Goal: Task Accomplishment & Management: Use online tool/utility

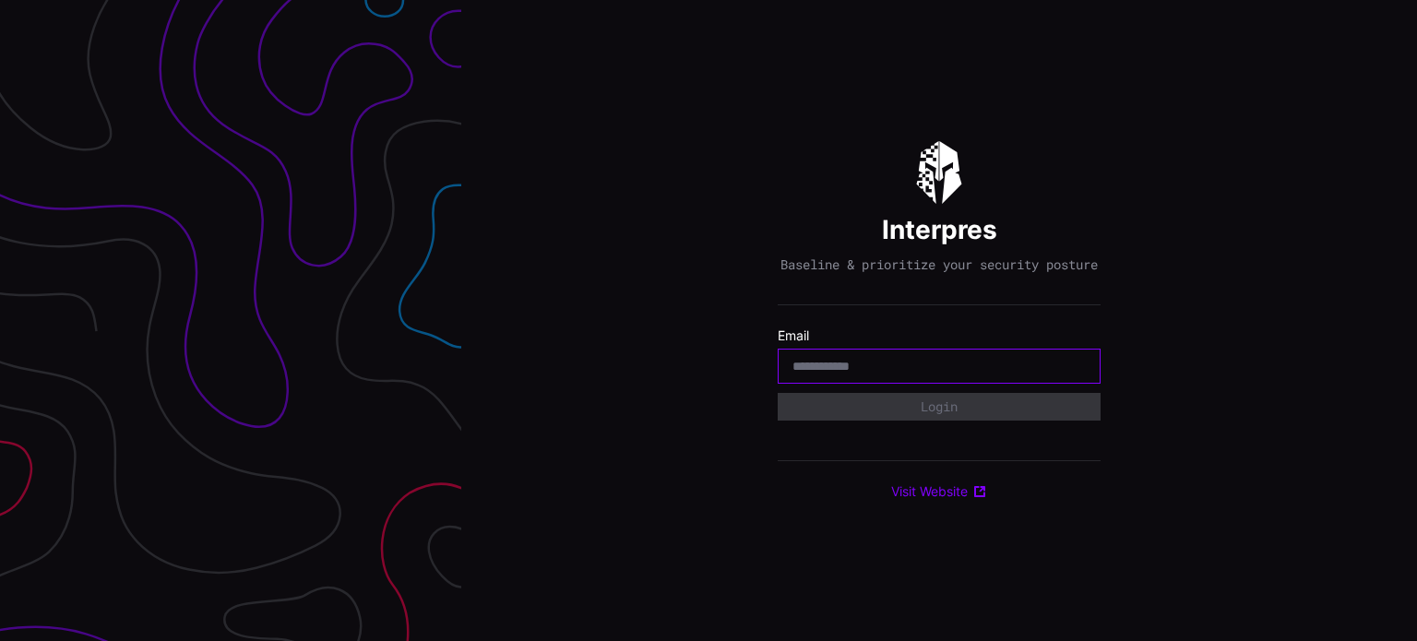
click at [827, 371] on input "email" at bounding box center [939, 366] width 293 height 17
type input "**********"
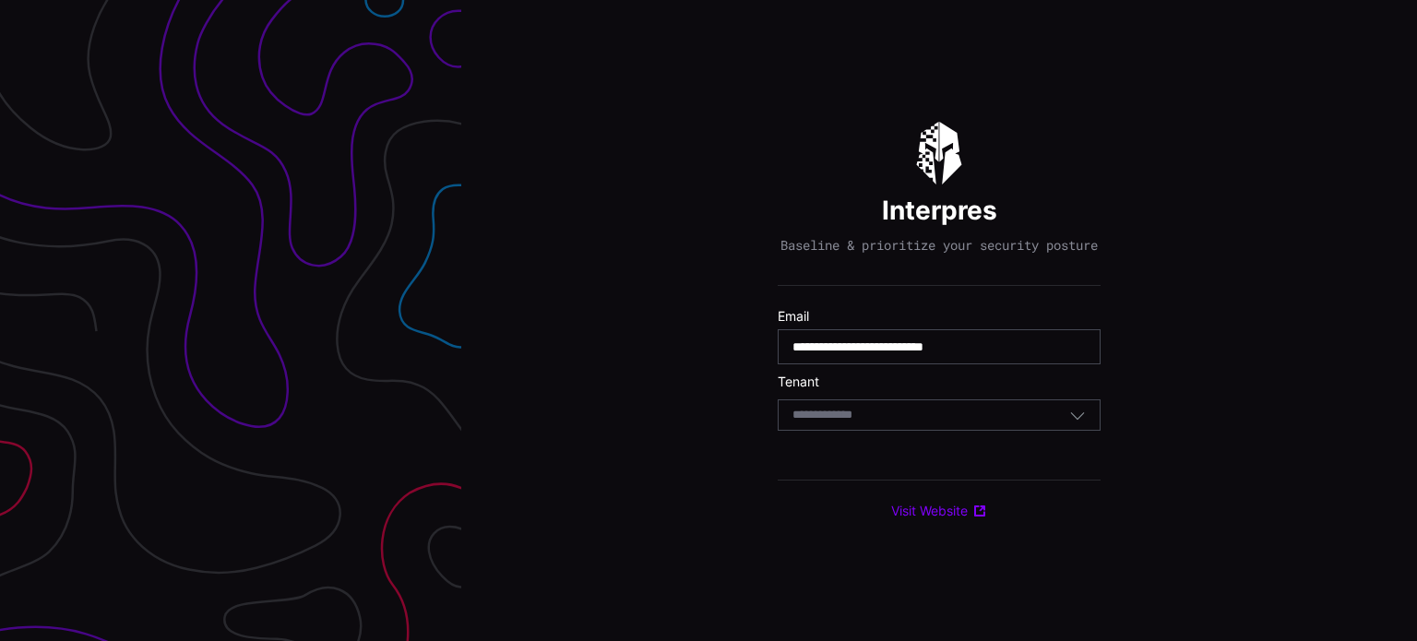
click at [898, 423] on div "Select Tenant" at bounding box center [931, 415] width 277 height 17
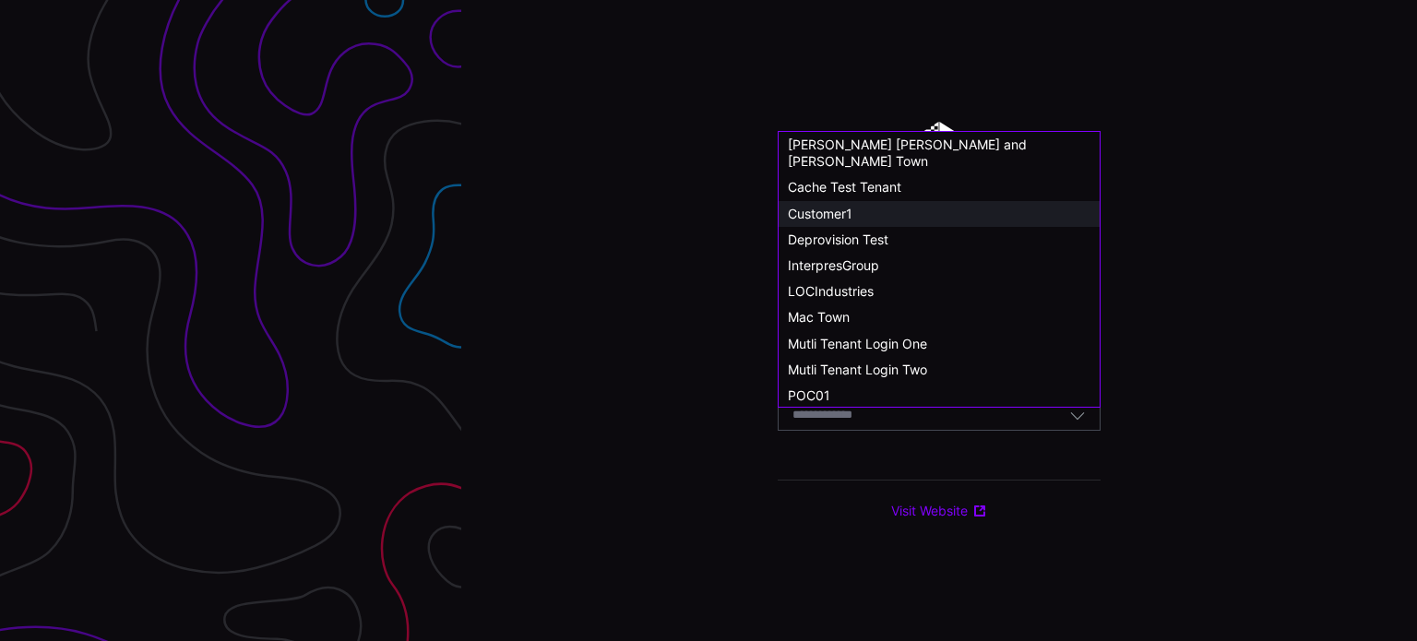
click at [845, 206] on span "Customer1" at bounding box center [820, 214] width 65 height 16
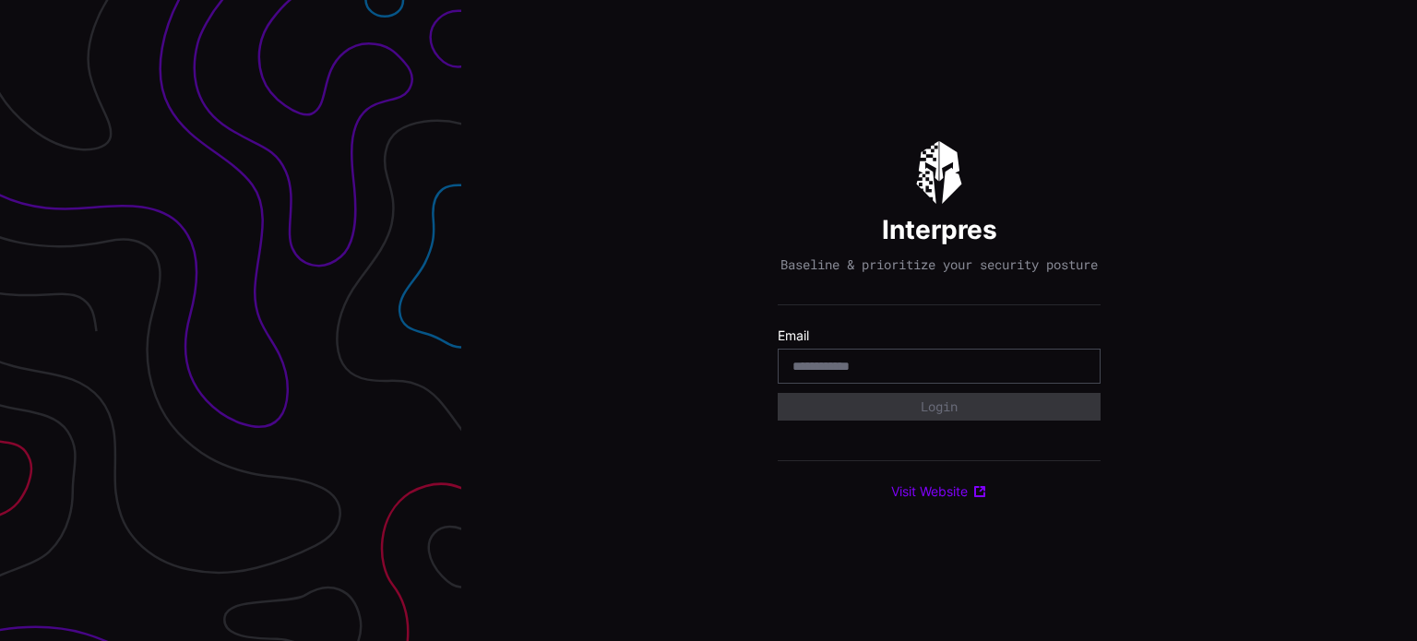
click at [710, 389] on div "Interpres Baseline & prioritize your security posture Email Login Visit Website" at bounding box center [939, 320] width 956 height 641
click at [875, 375] on input "email" at bounding box center [939, 366] width 293 height 17
type input "**********"
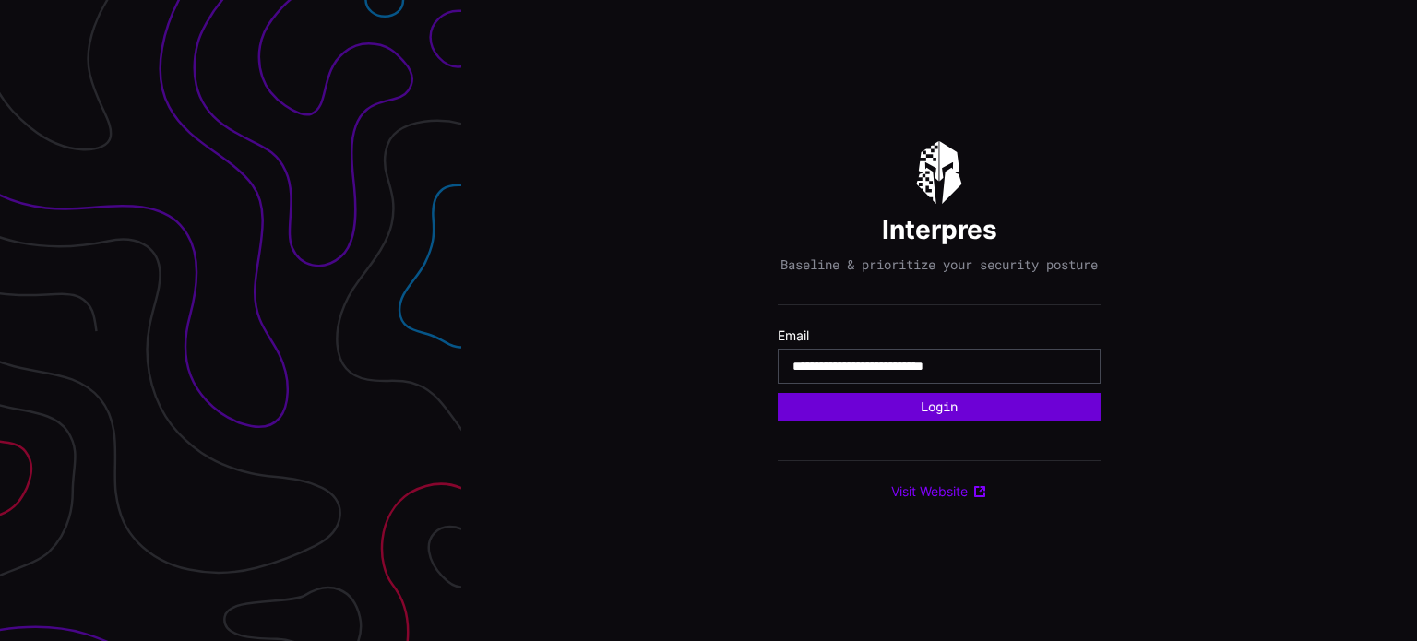
click at [937, 410] on button "Login" at bounding box center [939, 407] width 323 height 28
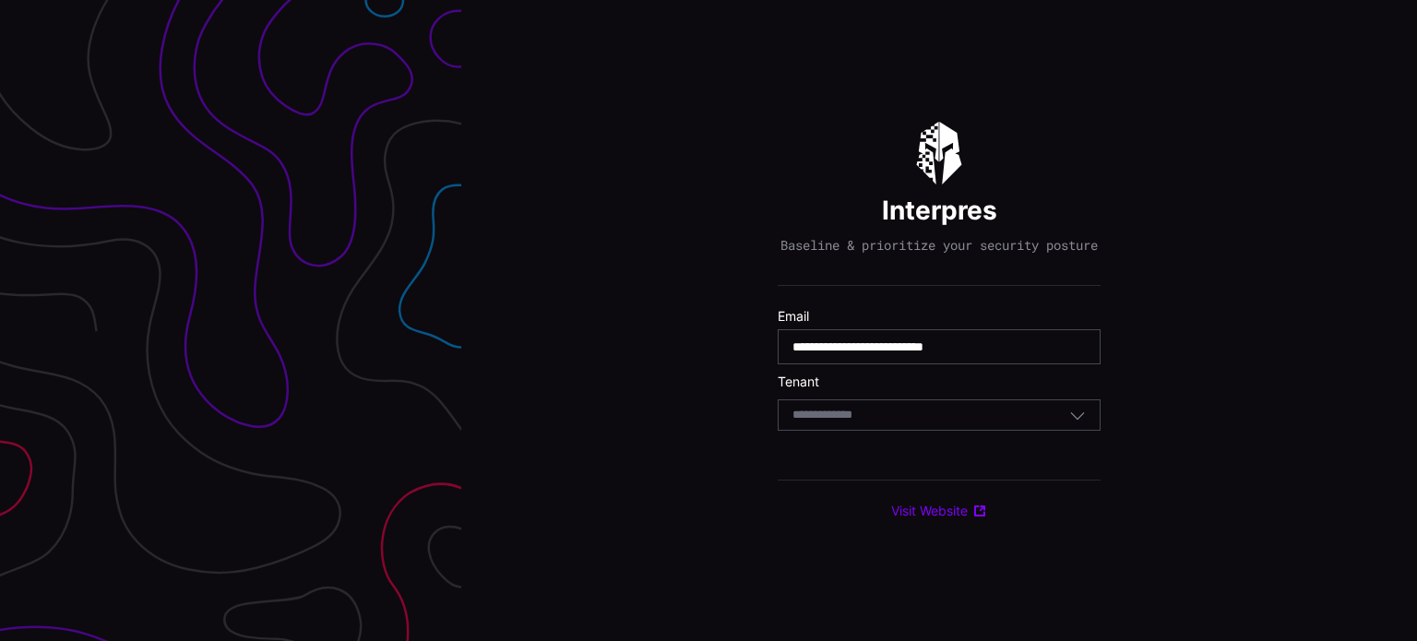
click at [928, 423] on div "Select Tenant" at bounding box center [931, 415] width 277 height 17
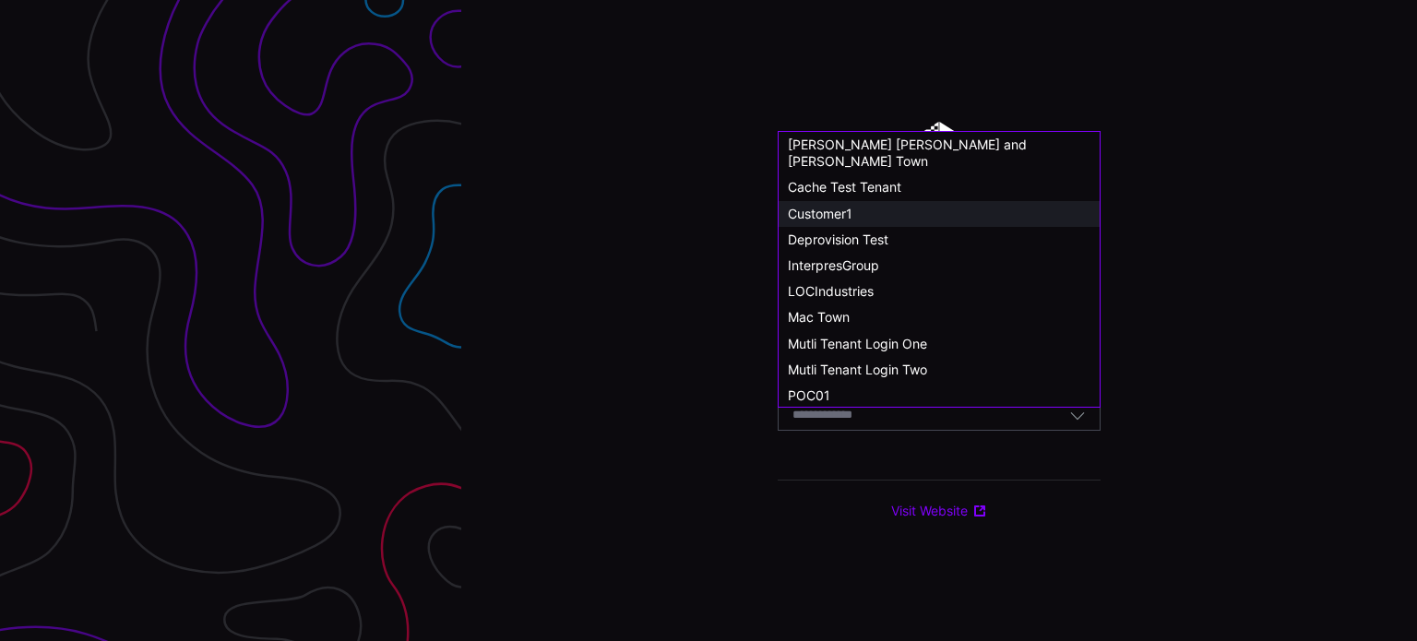
click at [808, 206] on span "Customer1" at bounding box center [820, 214] width 65 height 16
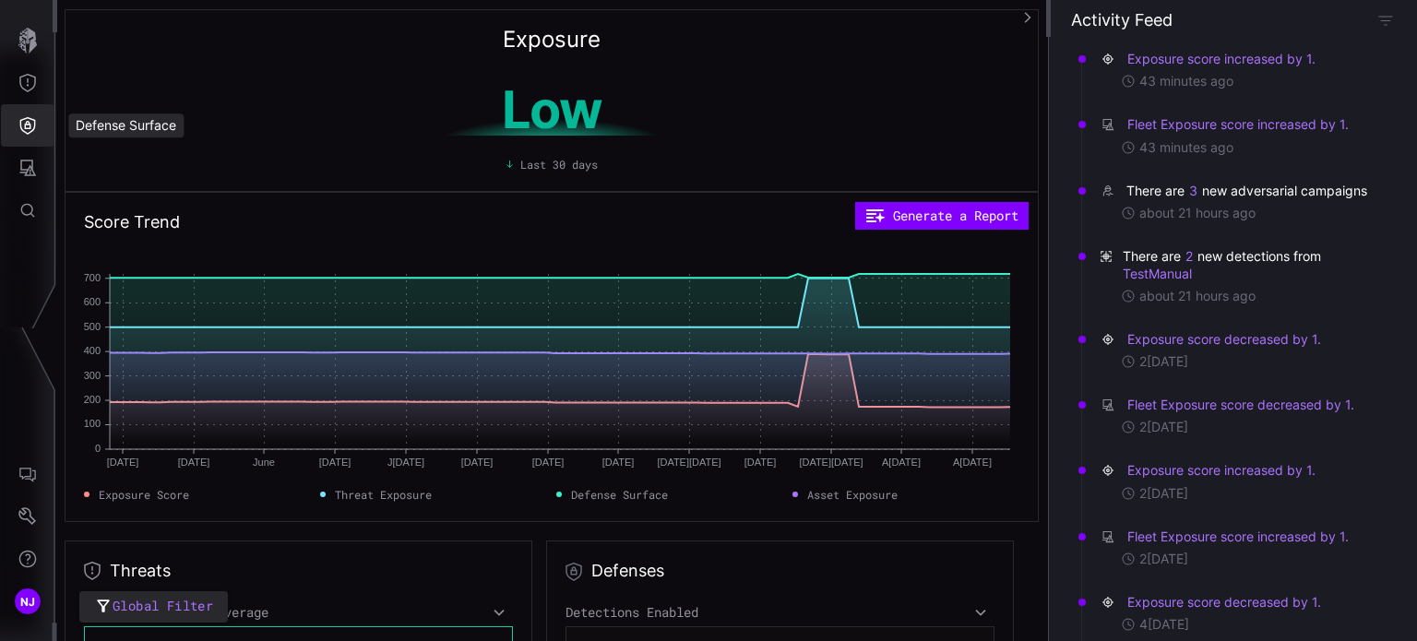
click at [31, 128] on icon "Defense Surface" at bounding box center [27, 125] width 18 height 18
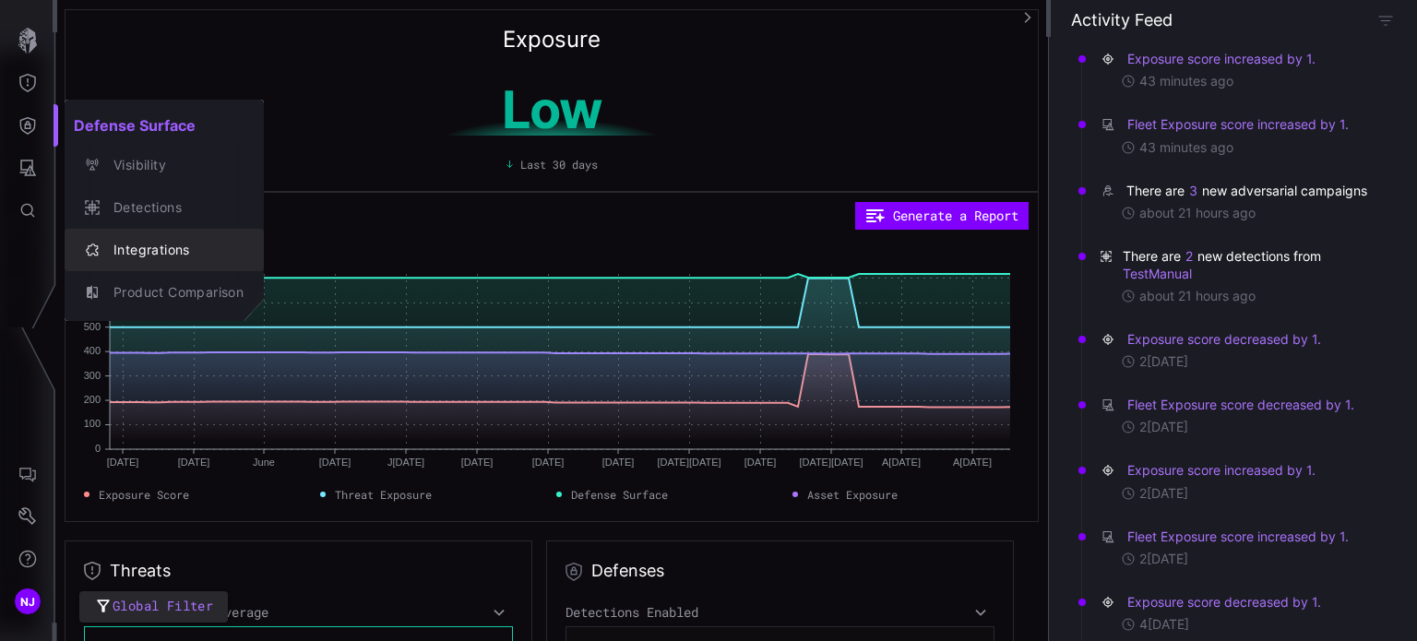
click at [164, 250] on div "Integrations" at bounding box center [173, 250] width 139 height 23
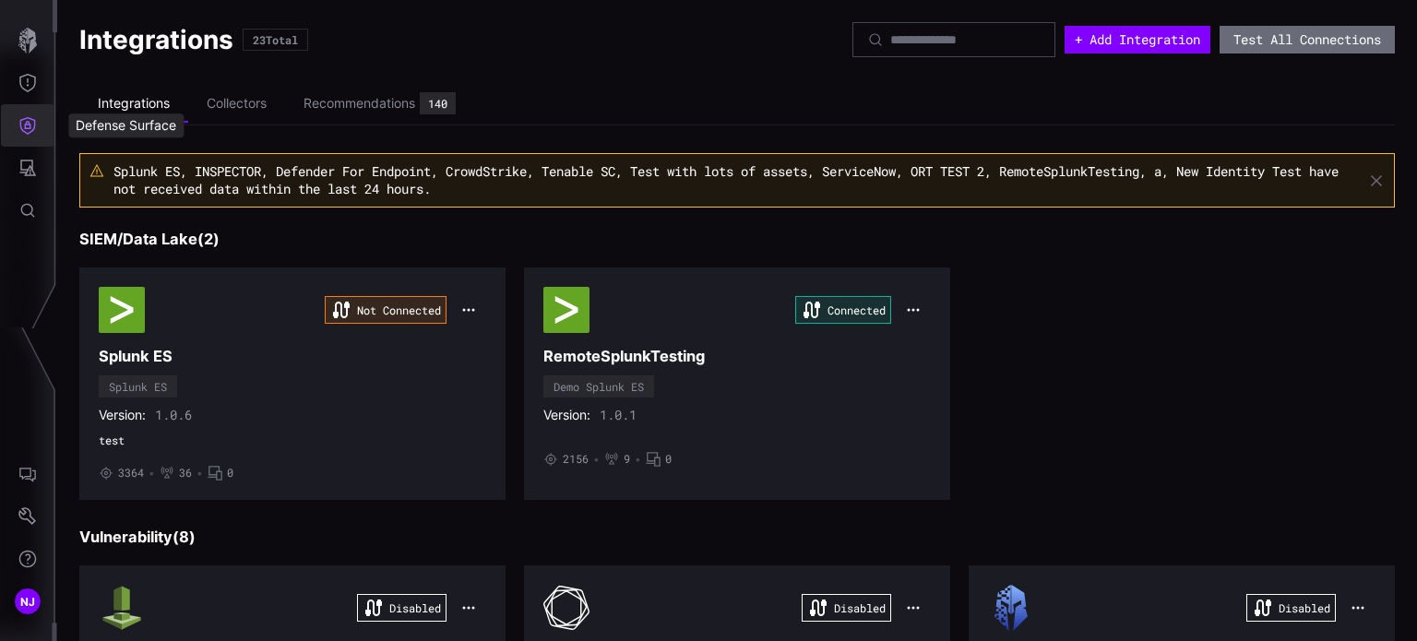
click at [22, 131] on icon "Defense Surface" at bounding box center [27, 125] width 18 height 18
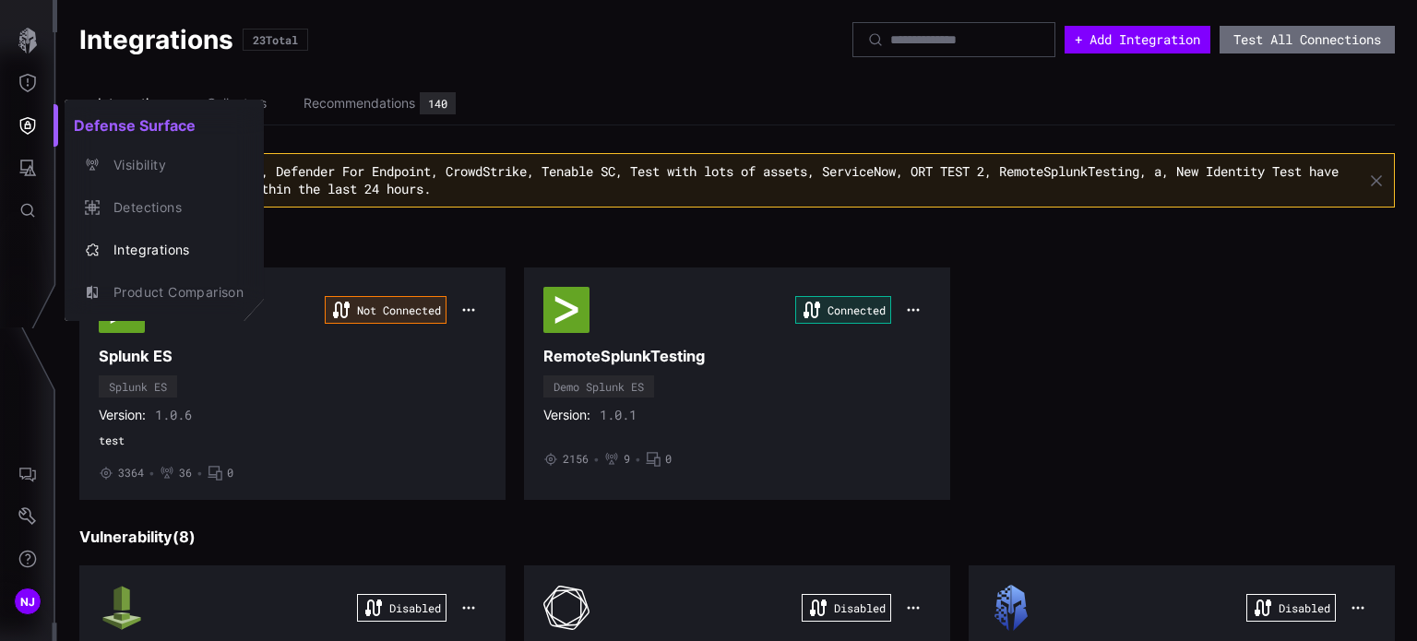
click at [22, 169] on div at bounding box center [708, 320] width 1417 height 641
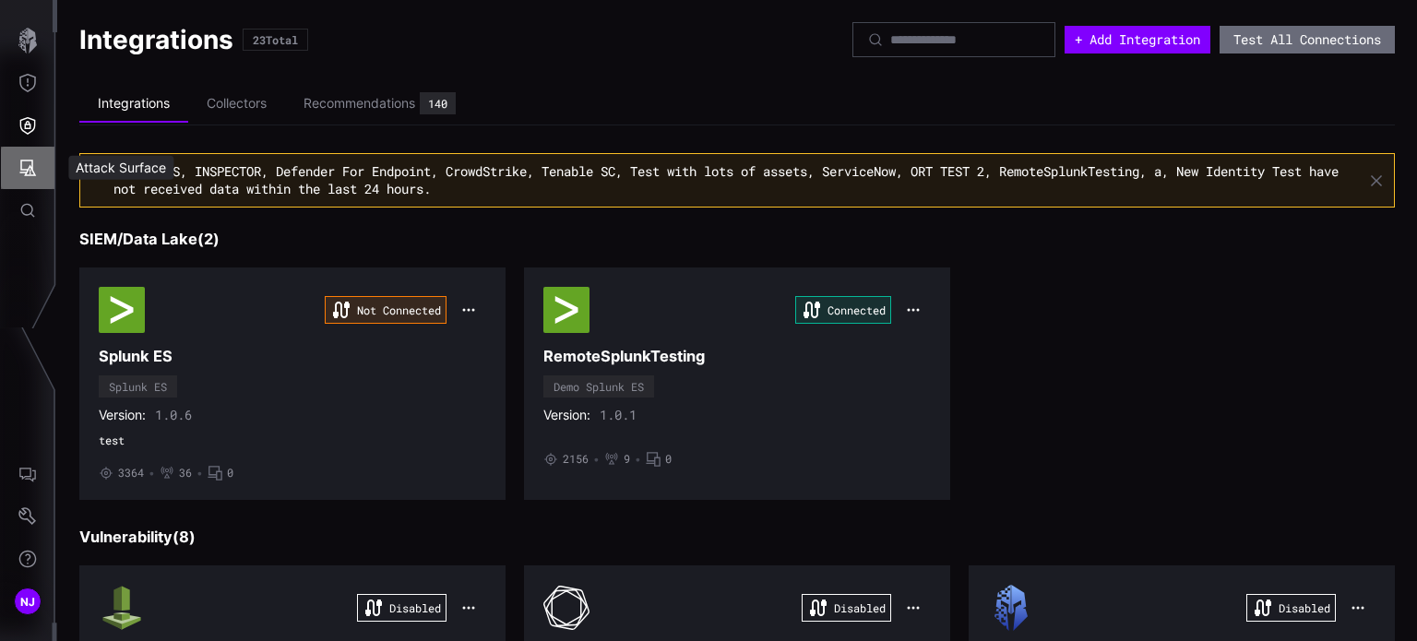
click at [22, 169] on icon "Attack Surface" at bounding box center [28, 168] width 17 height 17
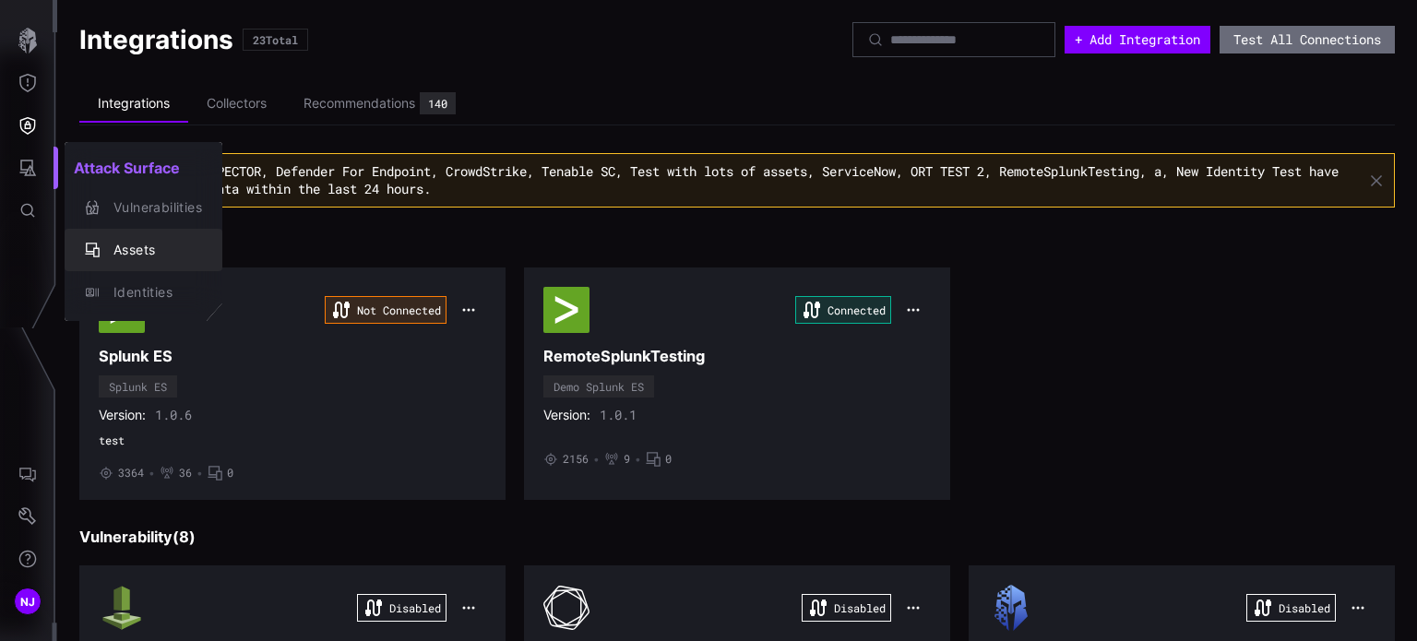
click at [136, 250] on div "Assets" at bounding box center [153, 250] width 98 height 23
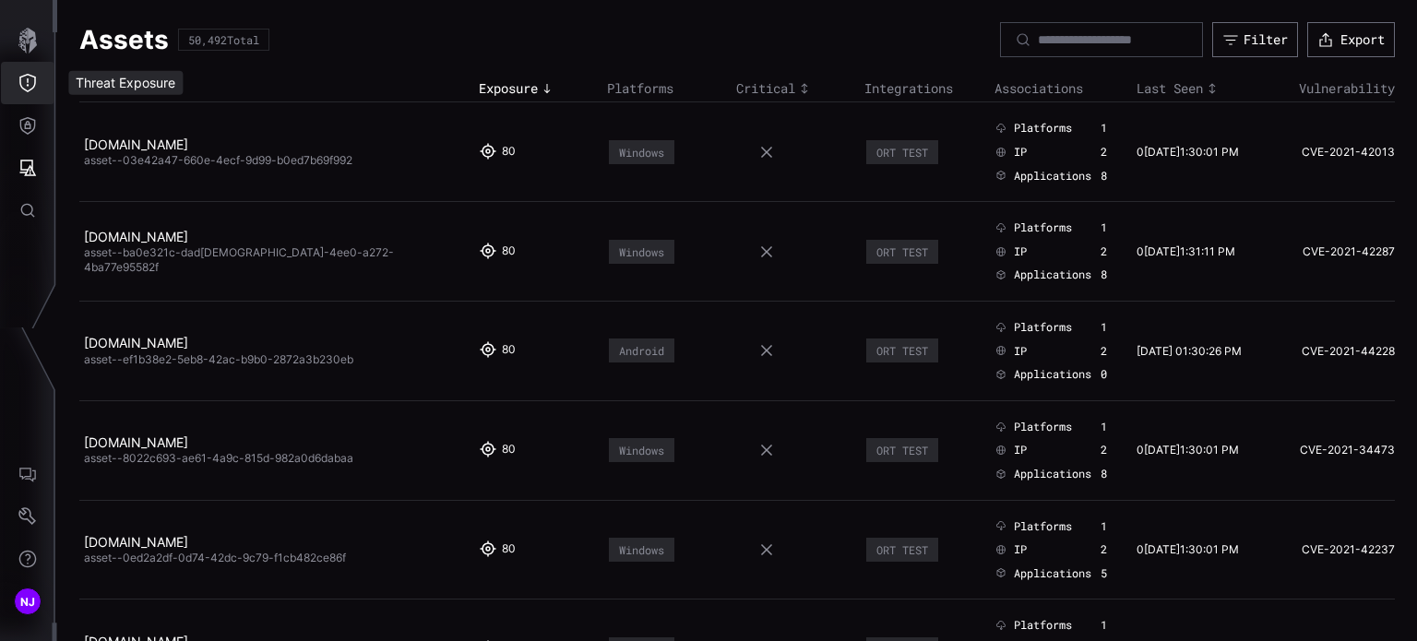
click at [28, 84] on icon "Threat Exposure" at bounding box center [27, 83] width 17 height 18
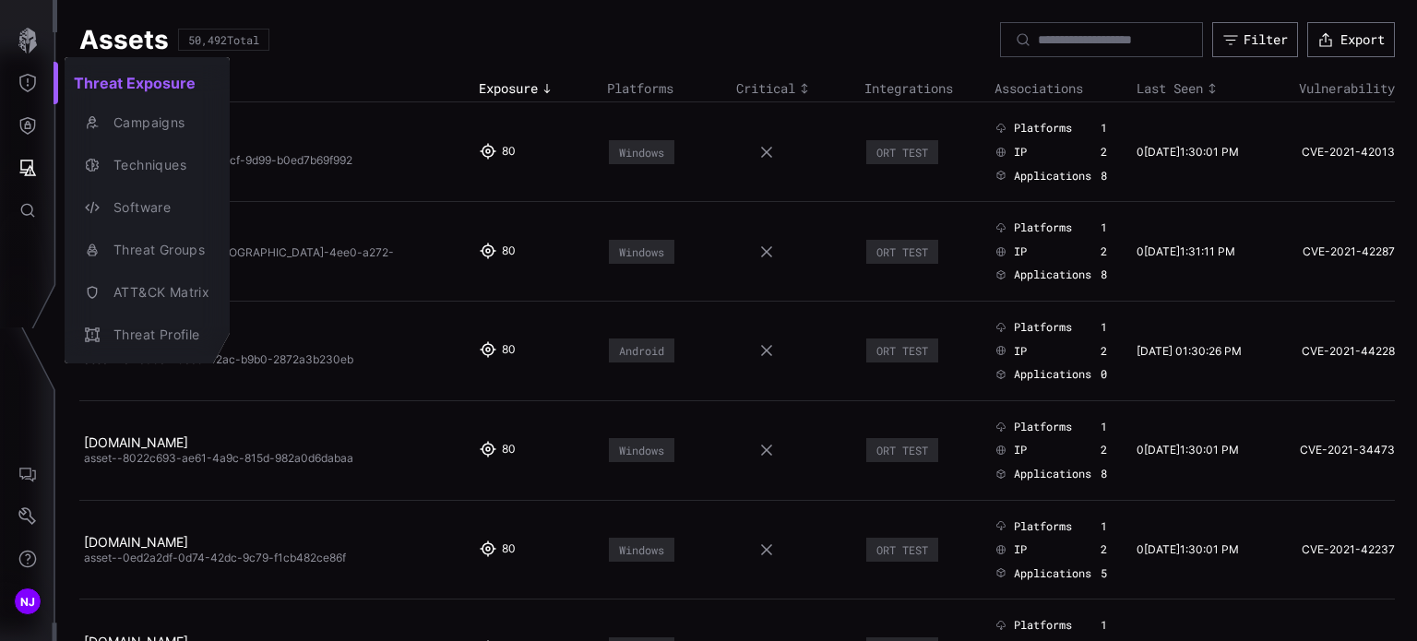
click at [26, 107] on div at bounding box center [708, 320] width 1417 height 641
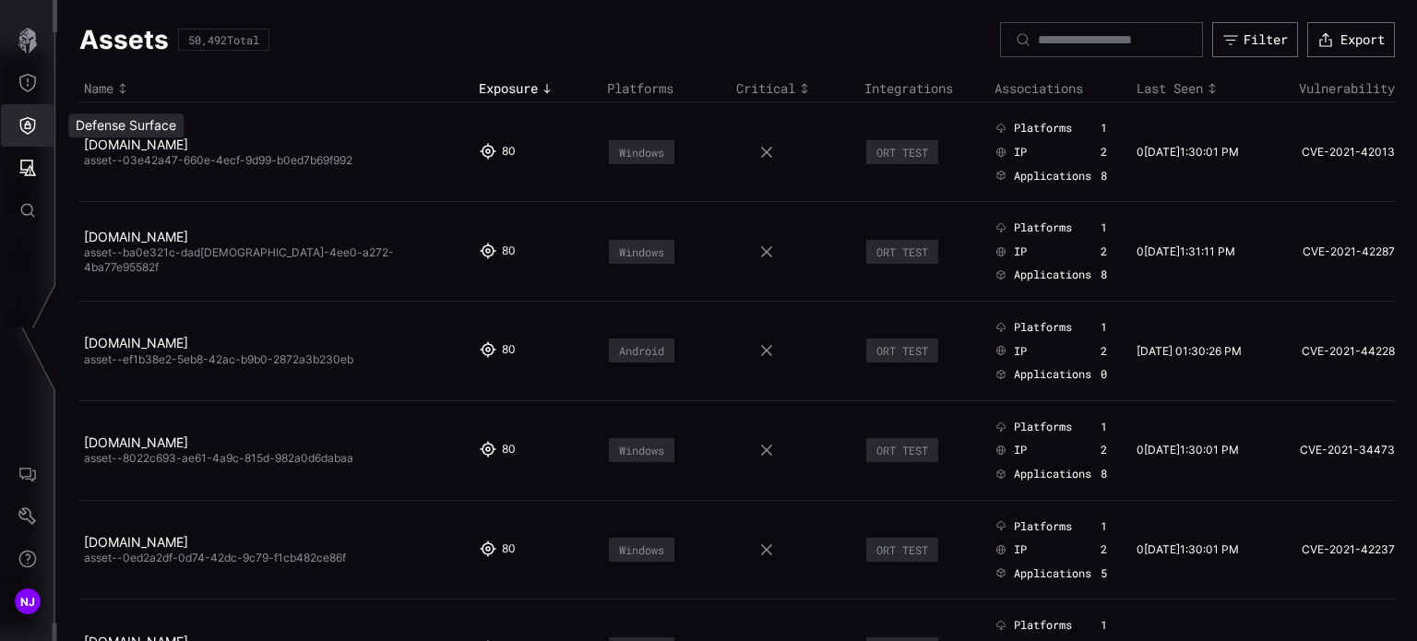
click at [31, 136] on button "Defense Surface" at bounding box center [28, 125] width 54 height 42
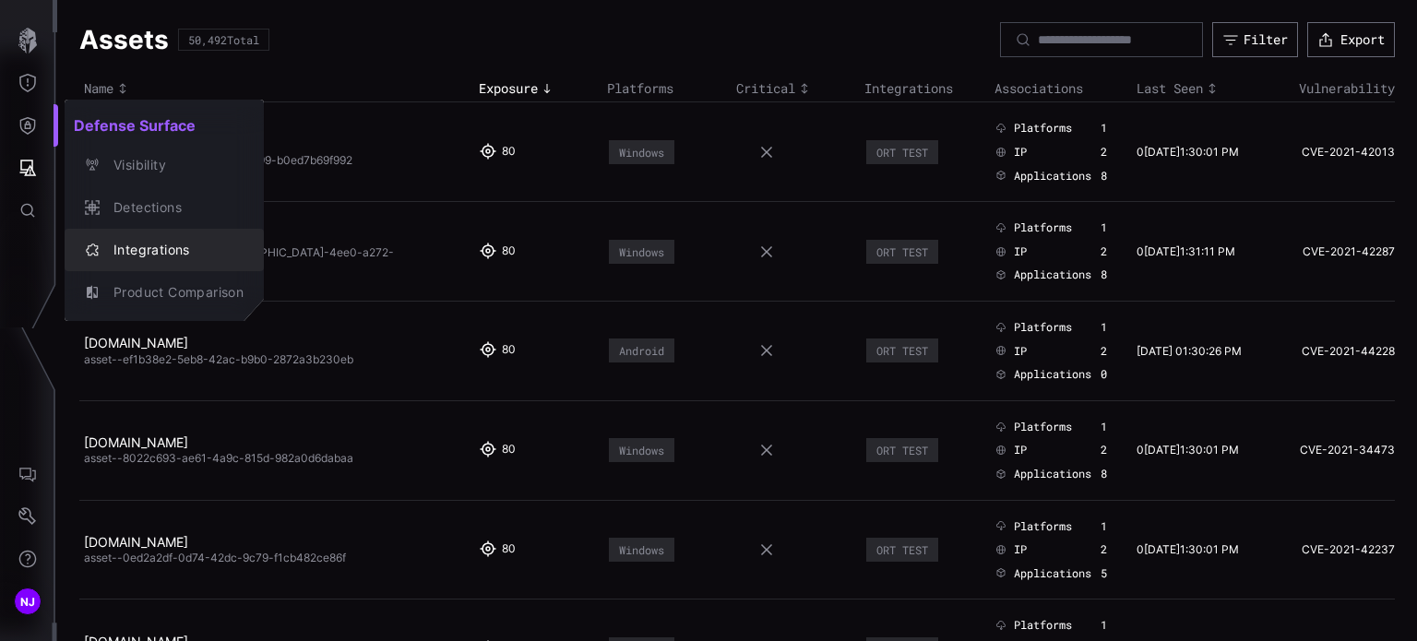
click at [138, 249] on div "Integrations" at bounding box center [173, 250] width 139 height 23
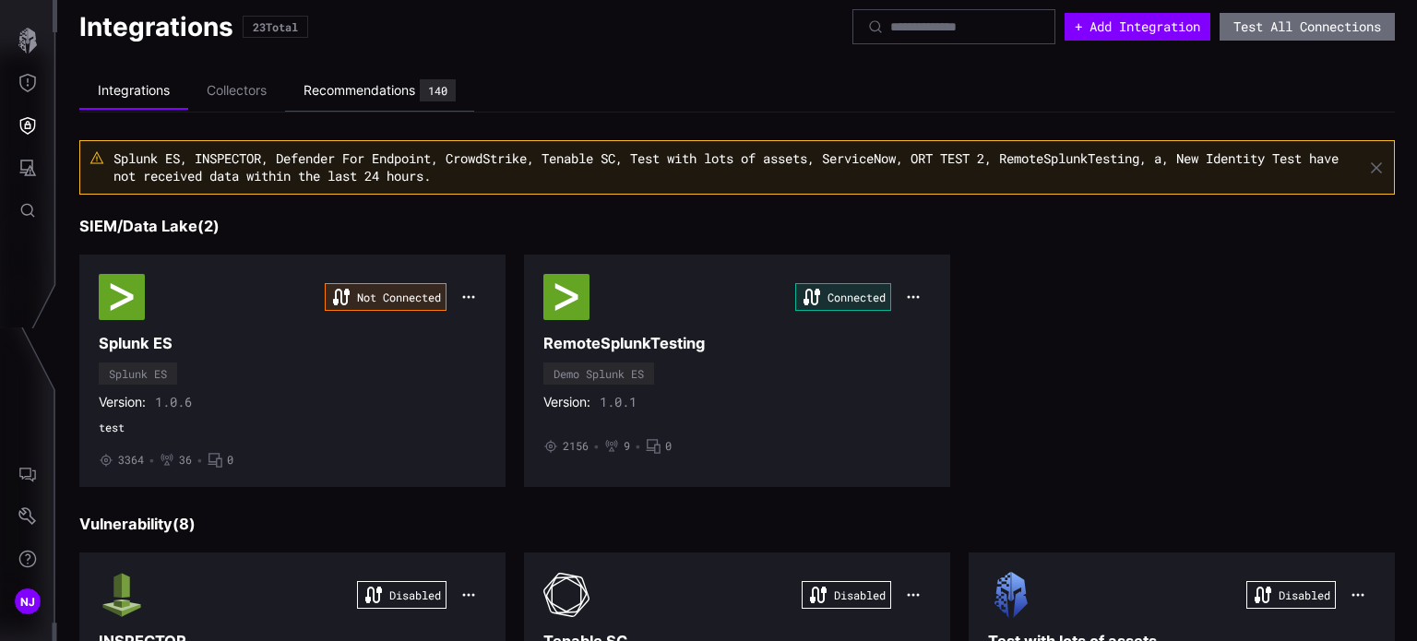
scroll to position [15, 0]
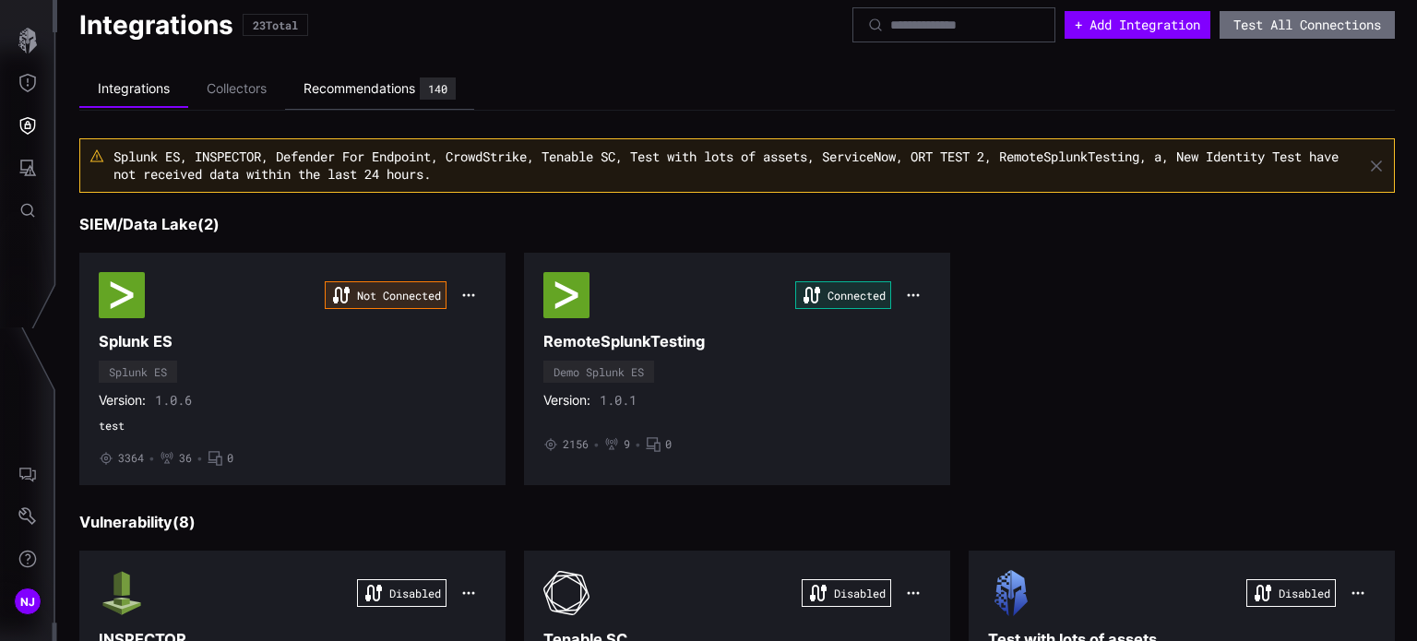
click at [362, 90] on div "Recommendations" at bounding box center [360, 88] width 112 height 17
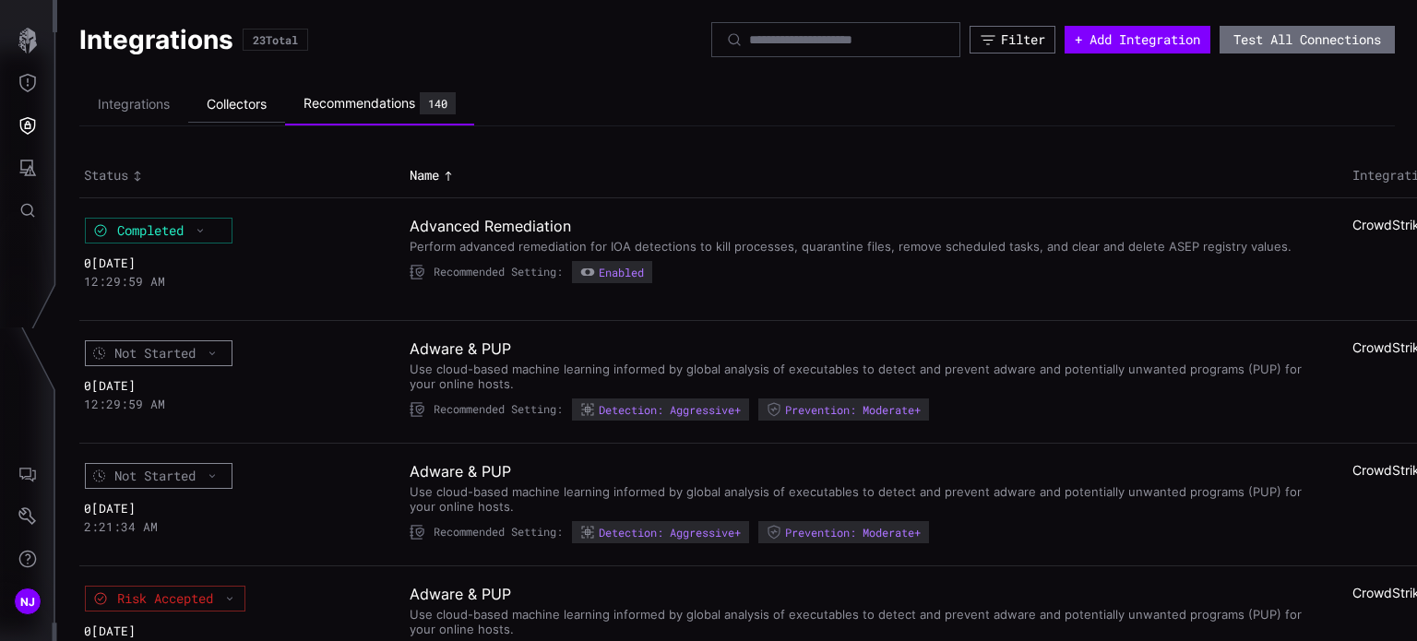
click at [234, 106] on li "Collectors" at bounding box center [236, 105] width 97 height 36
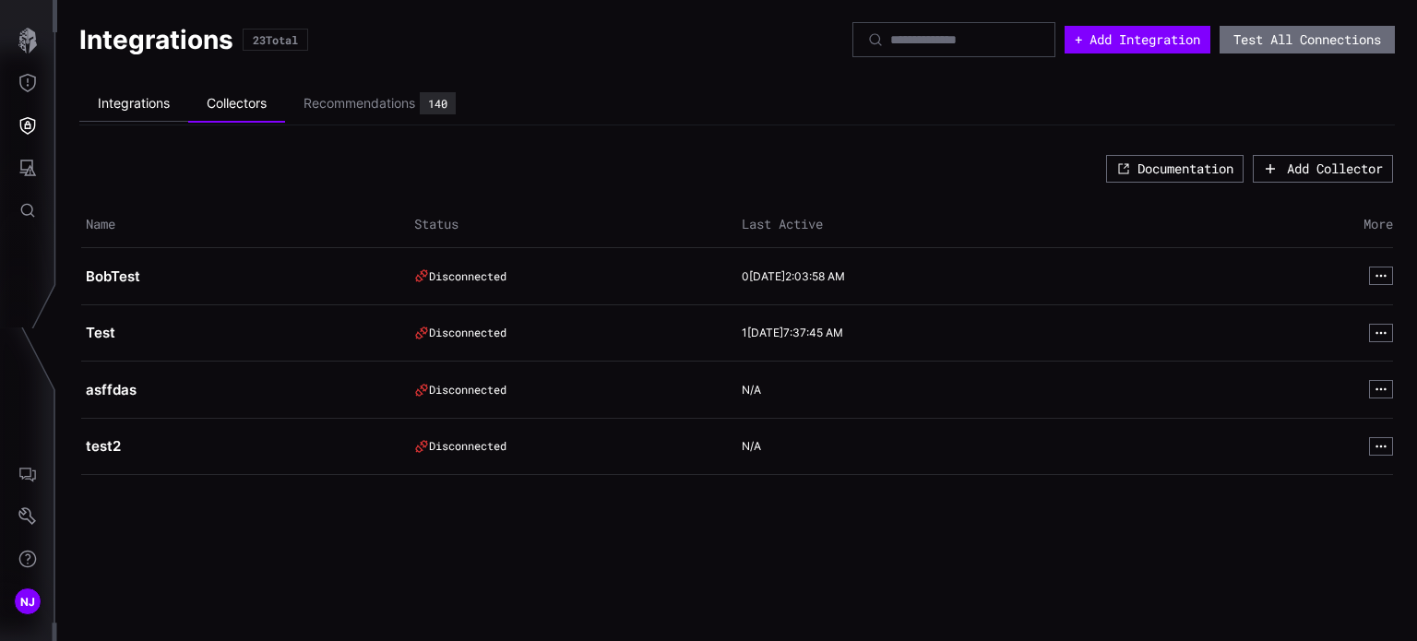
click at [125, 111] on li "Integrations" at bounding box center [133, 104] width 109 height 36
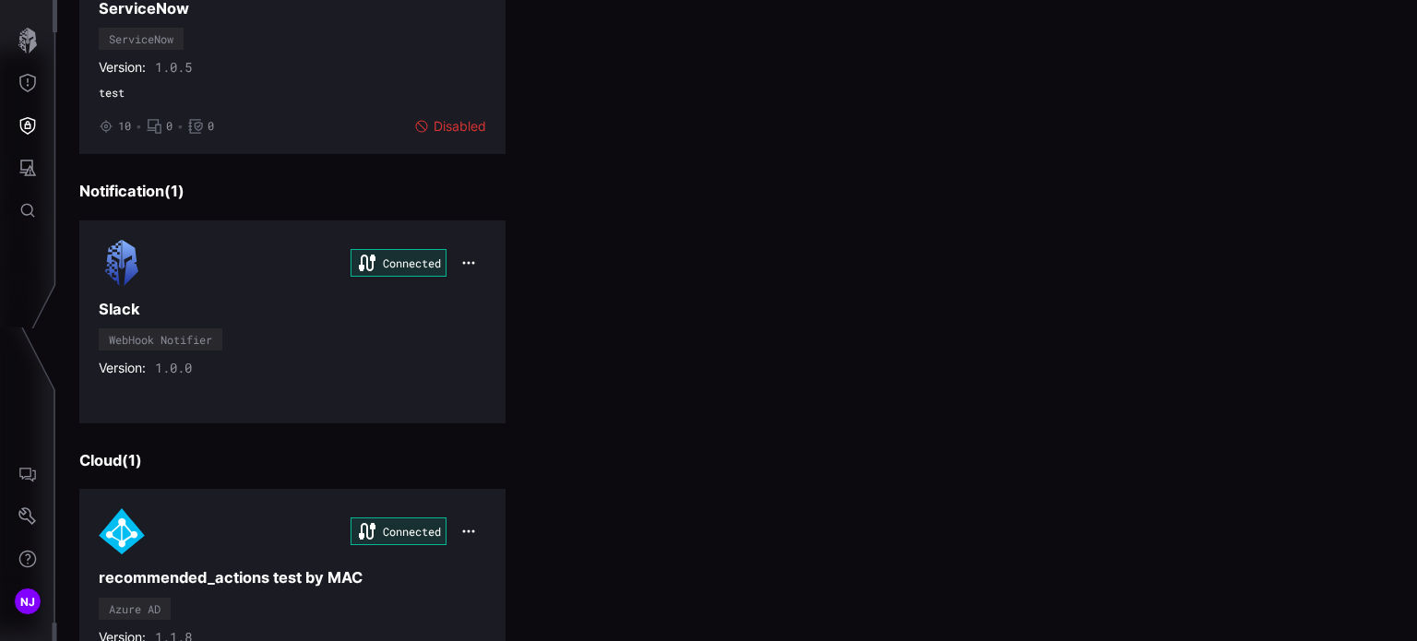
scroll to position [2600, 0]
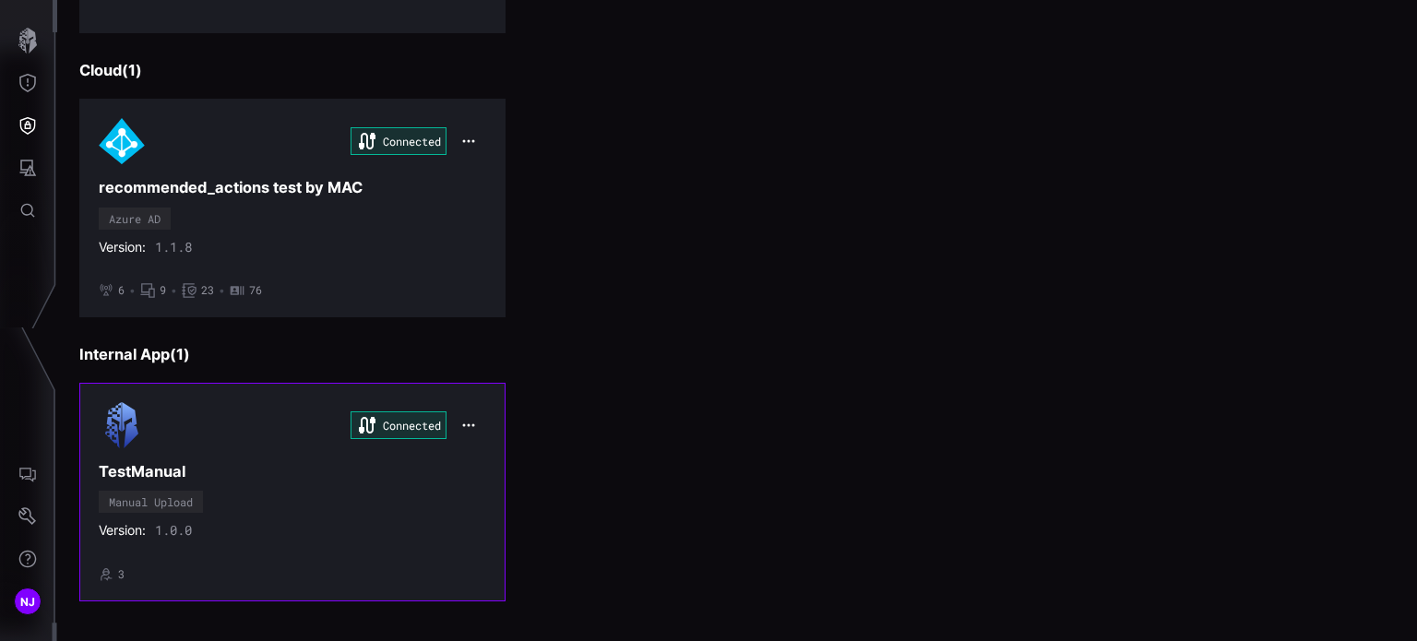
click at [230, 462] on h3 "TestManual" at bounding box center [293, 471] width 388 height 19
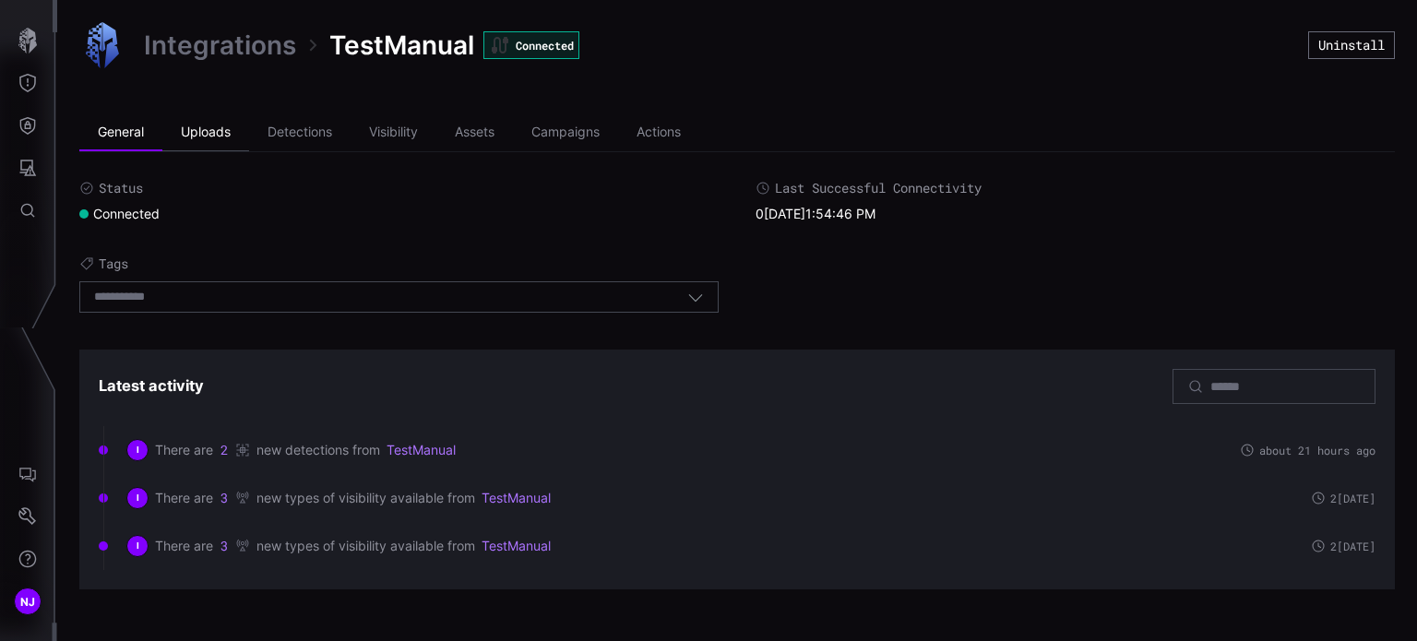
click at [202, 137] on li "Uploads" at bounding box center [205, 132] width 87 height 37
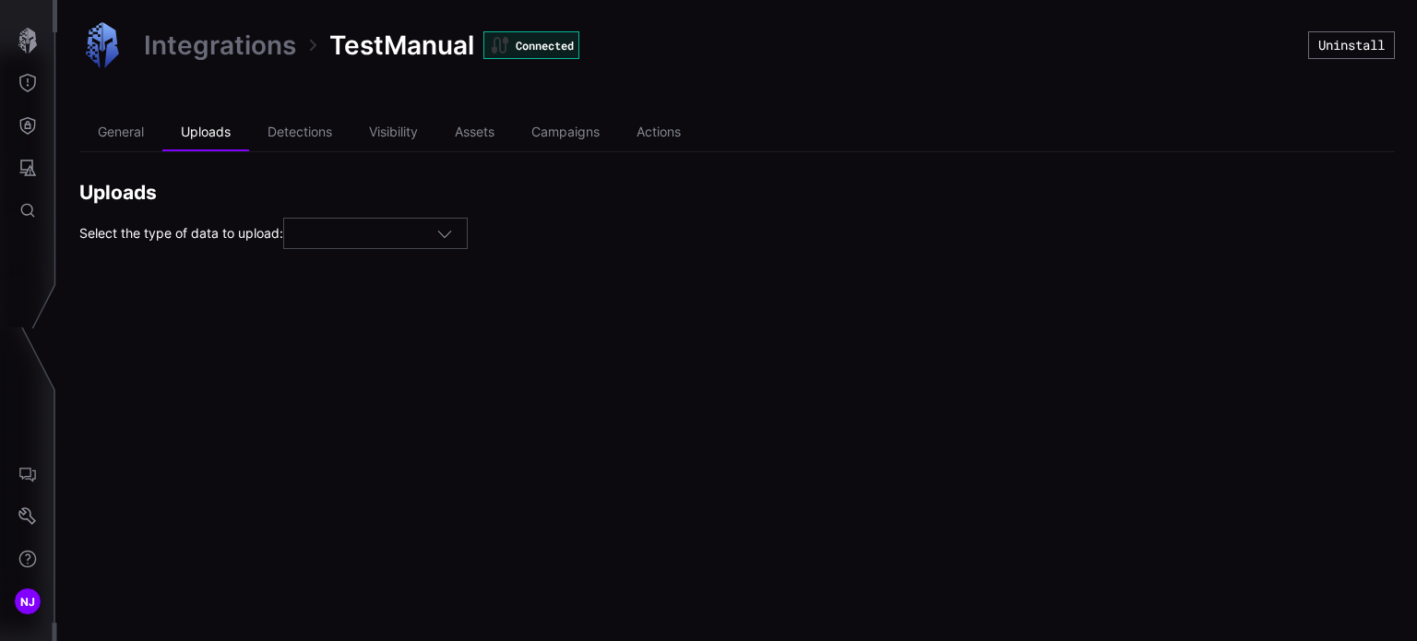
click at [425, 233] on div at bounding box center [367, 234] width 138 height 17
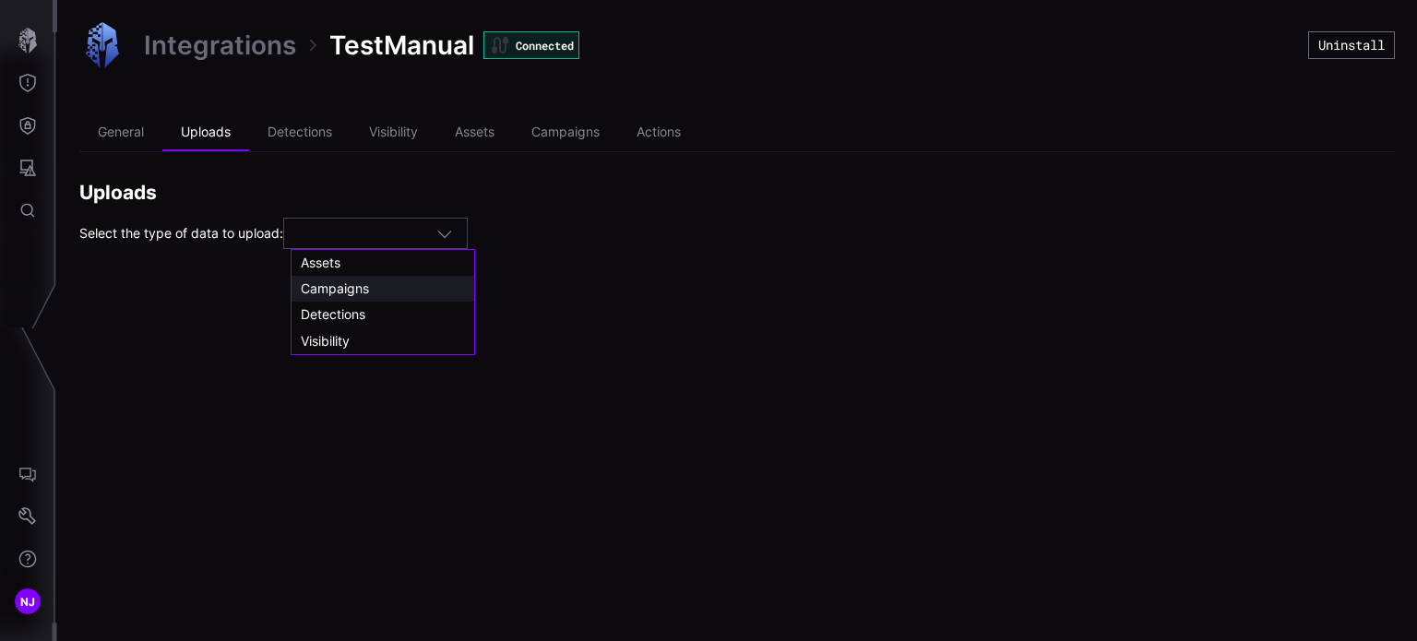
click at [358, 290] on span "Campaigns" at bounding box center [335, 288] width 68 height 16
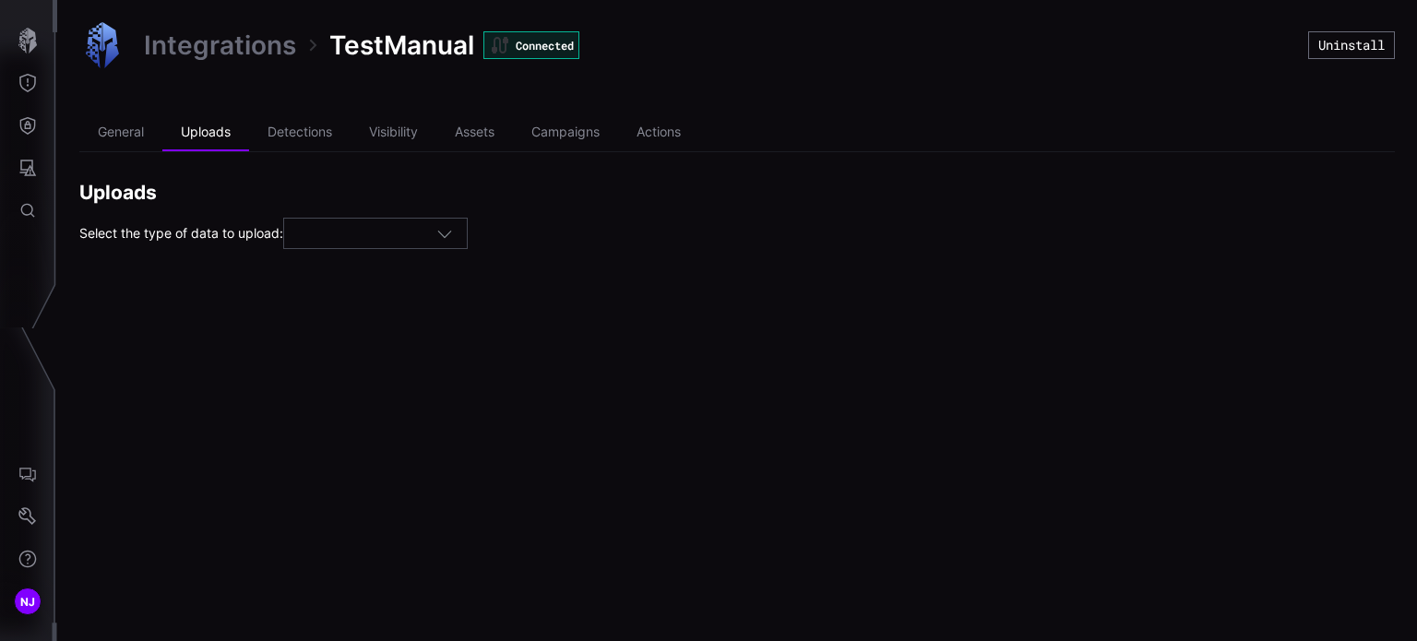
type input "*********"
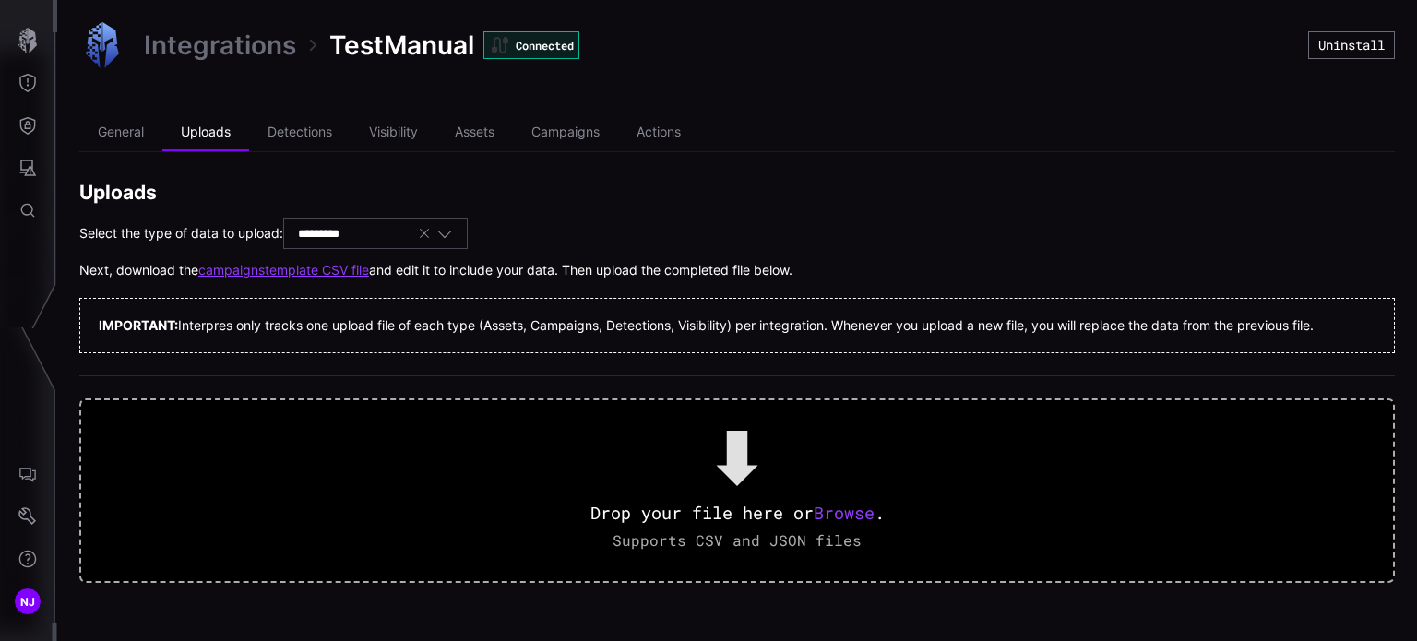
click at [292, 271] on link "campaigns template CSV file" at bounding box center [283, 270] width 171 height 17
